Goal: Transaction & Acquisition: Download file/media

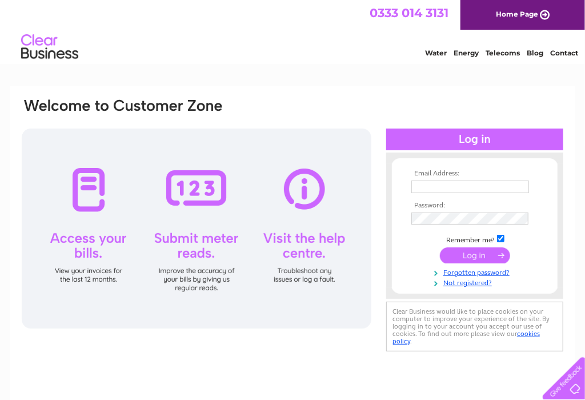
type input "Jennifer.burns@mitiecc.com"
click at [471, 254] on input "submit" at bounding box center [475, 255] width 70 height 16
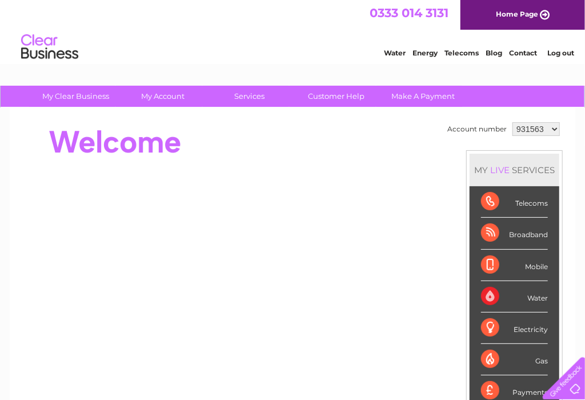
click at [553, 130] on select "931563 1139363" at bounding box center [535, 129] width 47 height 14
select select "1139363"
click at [512, 122] on select "931563 1139363" at bounding box center [535, 129] width 47 height 14
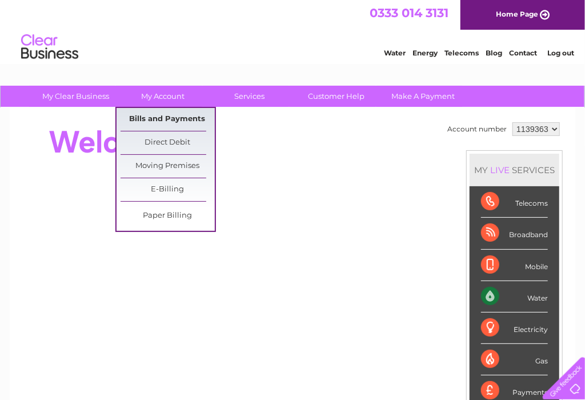
click at [161, 118] on link "Bills and Payments" at bounding box center [168, 119] width 94 height 23
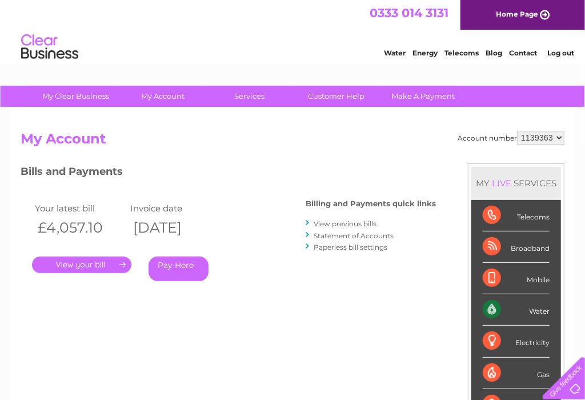
click at [98, 265] on link "." at bounding box center [81, 264] width 99 height 17
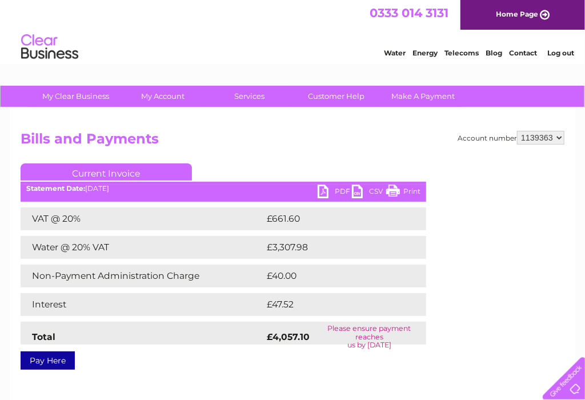
click at [328, 192] on link "PDF" at bounding box center [335, 192] width 34 height 17
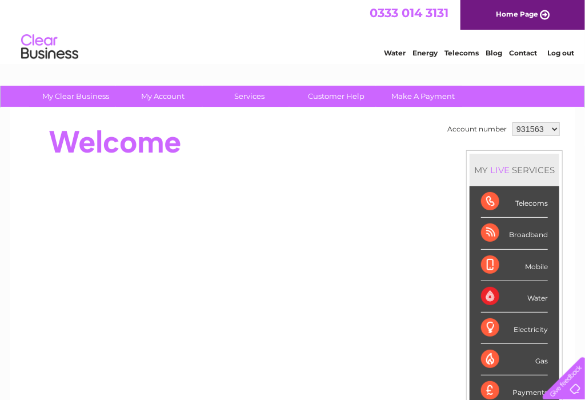
click at [550, 129] on select "931563 1139363" at bounding box center [535, 129] width 47 height 14
select select "1139363"
click at [512, 122] on select "931563 1139363" at bounding box center [535, 129] width 47 height 14
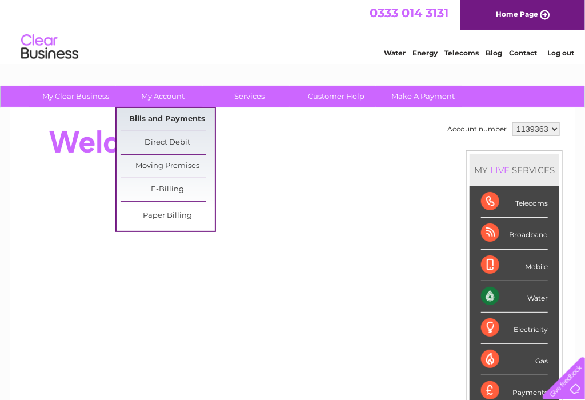
click at [153, 114] on link "Bills and Payments" at bounding box center [168, 119] width 94 height 23
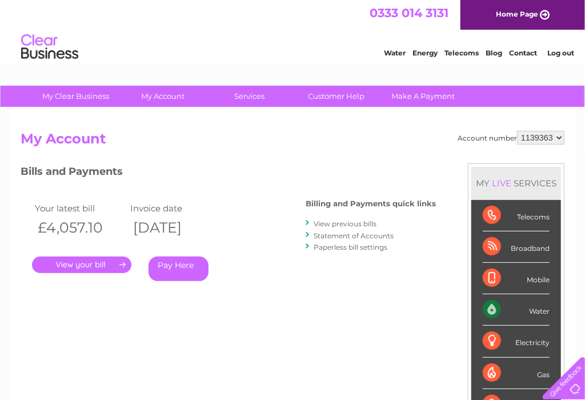
click at [86, 263] on link "." at bounding box center [81, 264] width 99 height 17
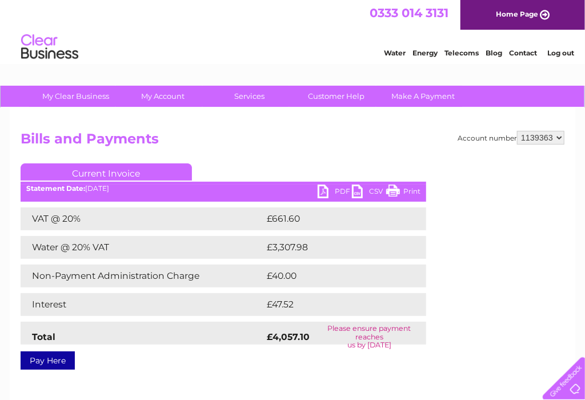
click at [332, 189] on link "PDF" at bounding box center [335, 192] width 34 height 17
